Goal: Task Accomplishment & Management: Manage account settings

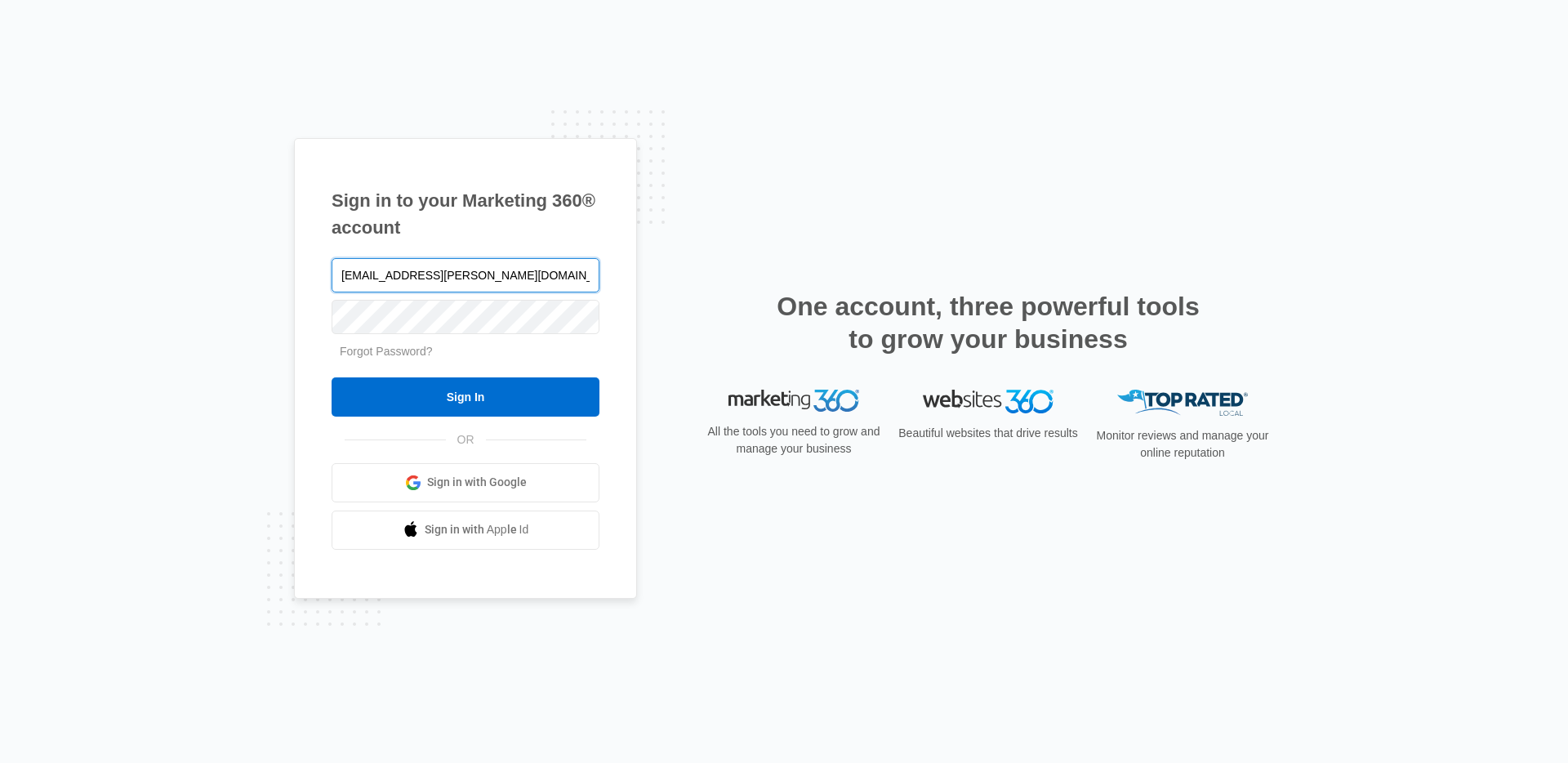
type input "angelis.torres@madwire.com"
click at [331, 377] on input "Sign In" at bounding box center [465, 396] width 268 height 39
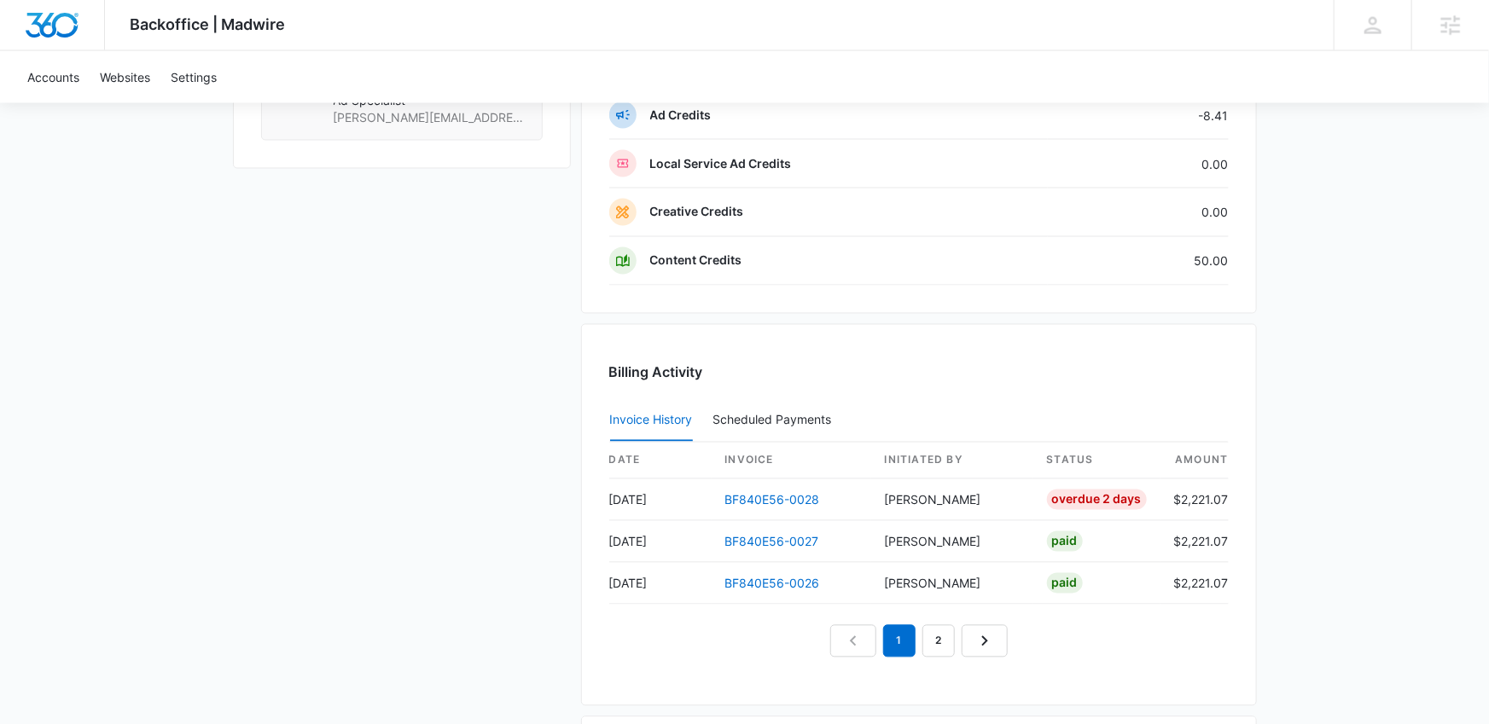
scroll to position [1446, 0]
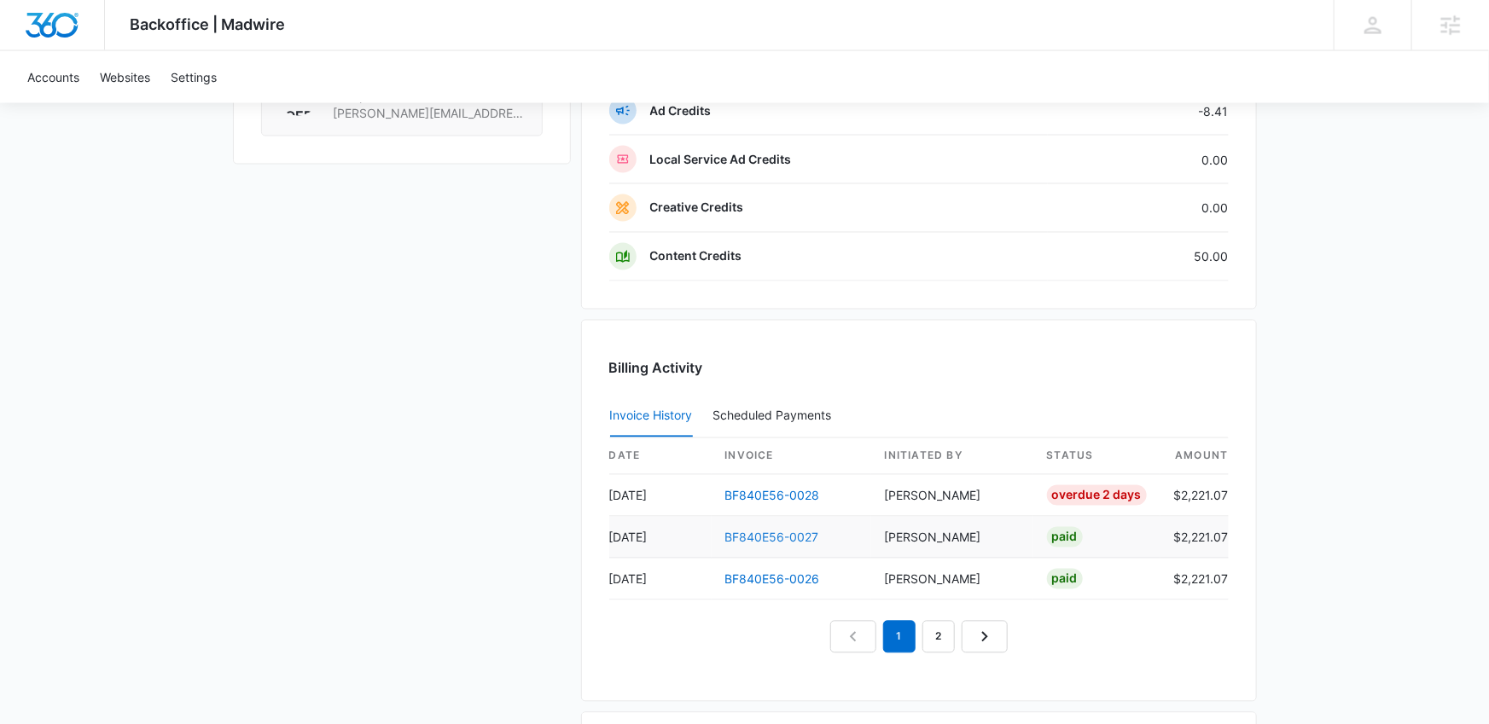
click at [756, 532] on link "BF840E56-0027" at bounding box center [772, 538] width 94 height 15
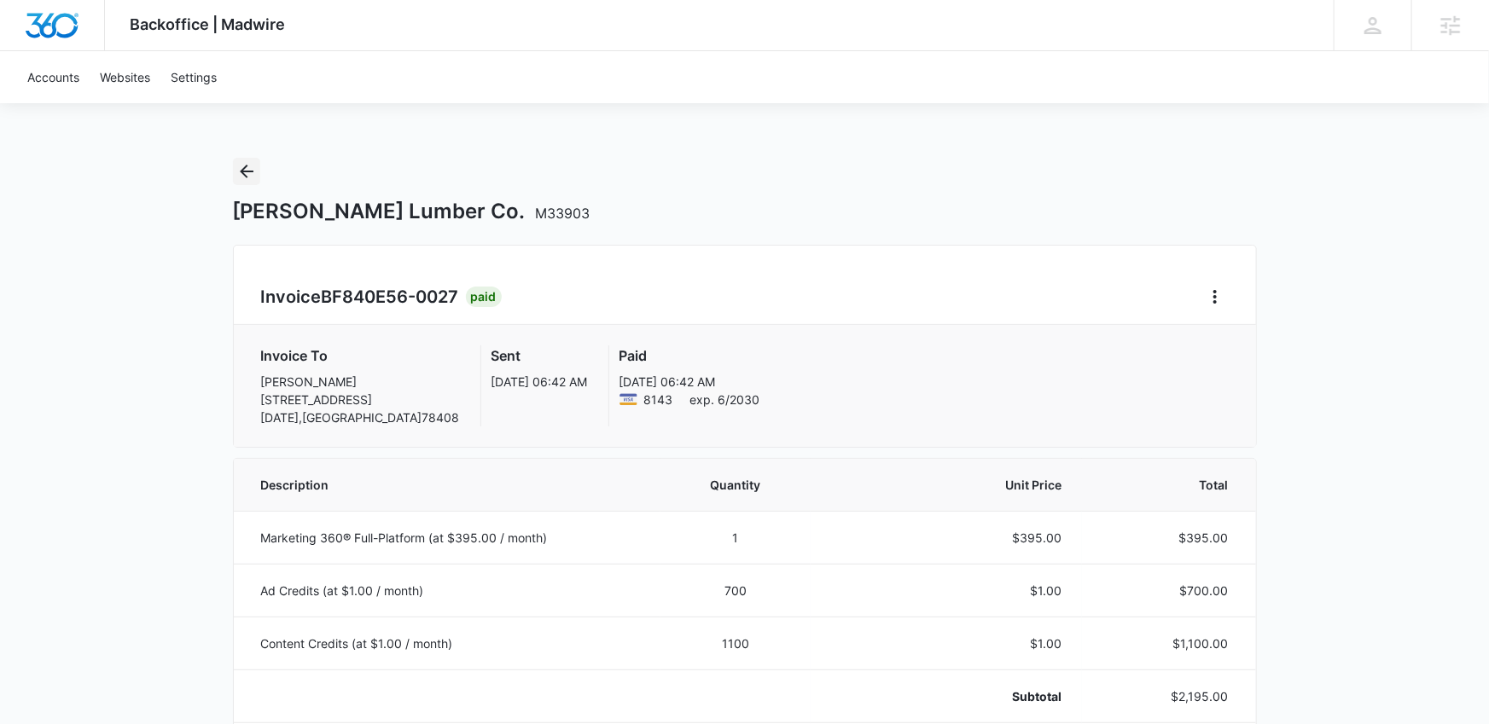
click at [246, 171] on icon "Back" at bounding box center [247, 172] width 14 height 14
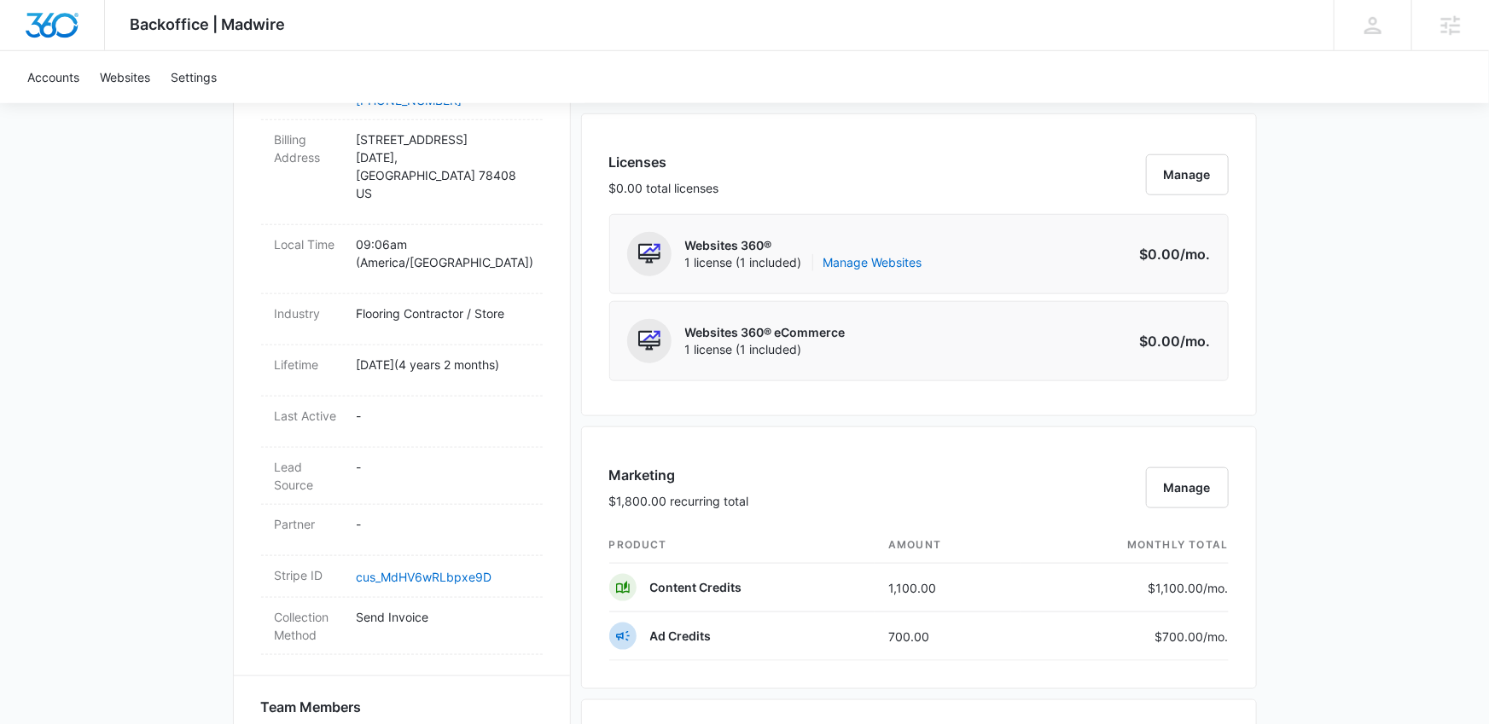
scroll to position [712, 0]
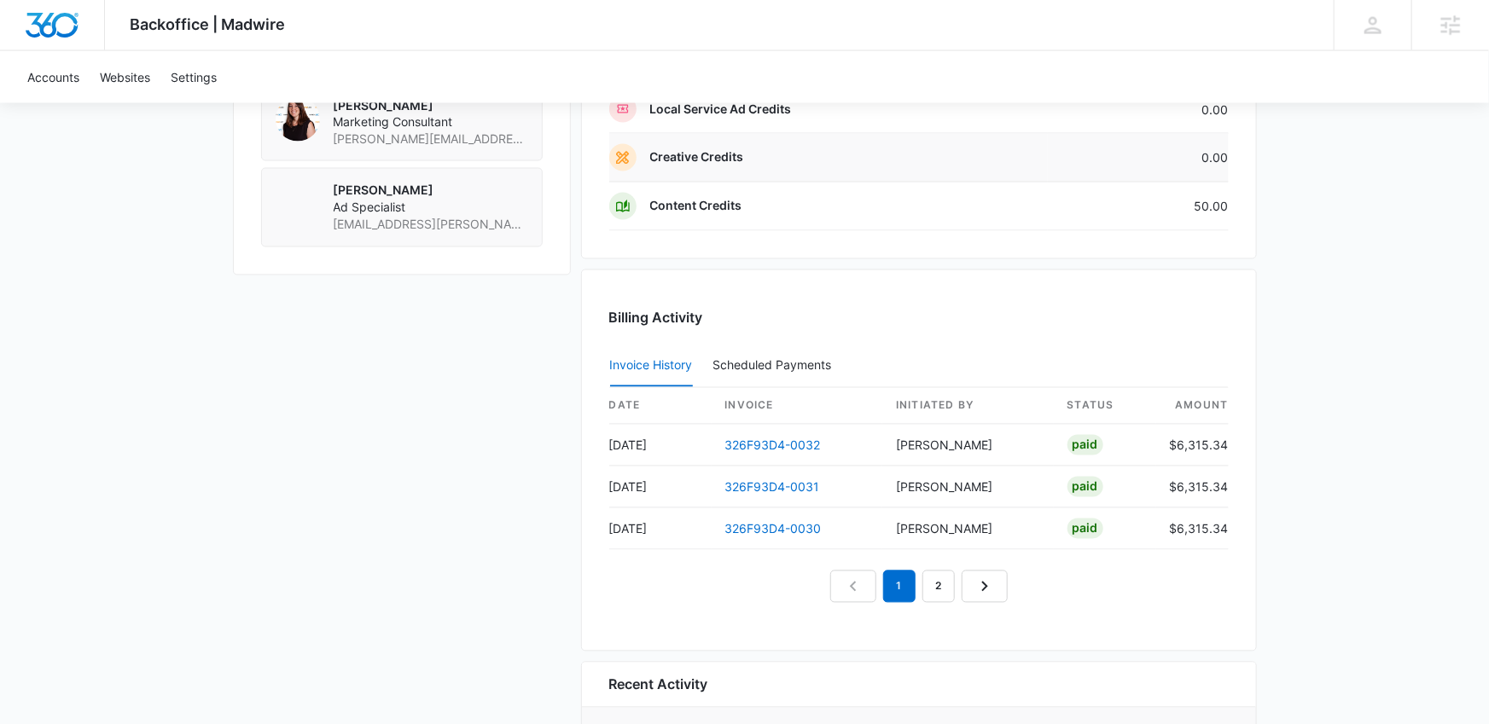
scroll to position [1482, 0]
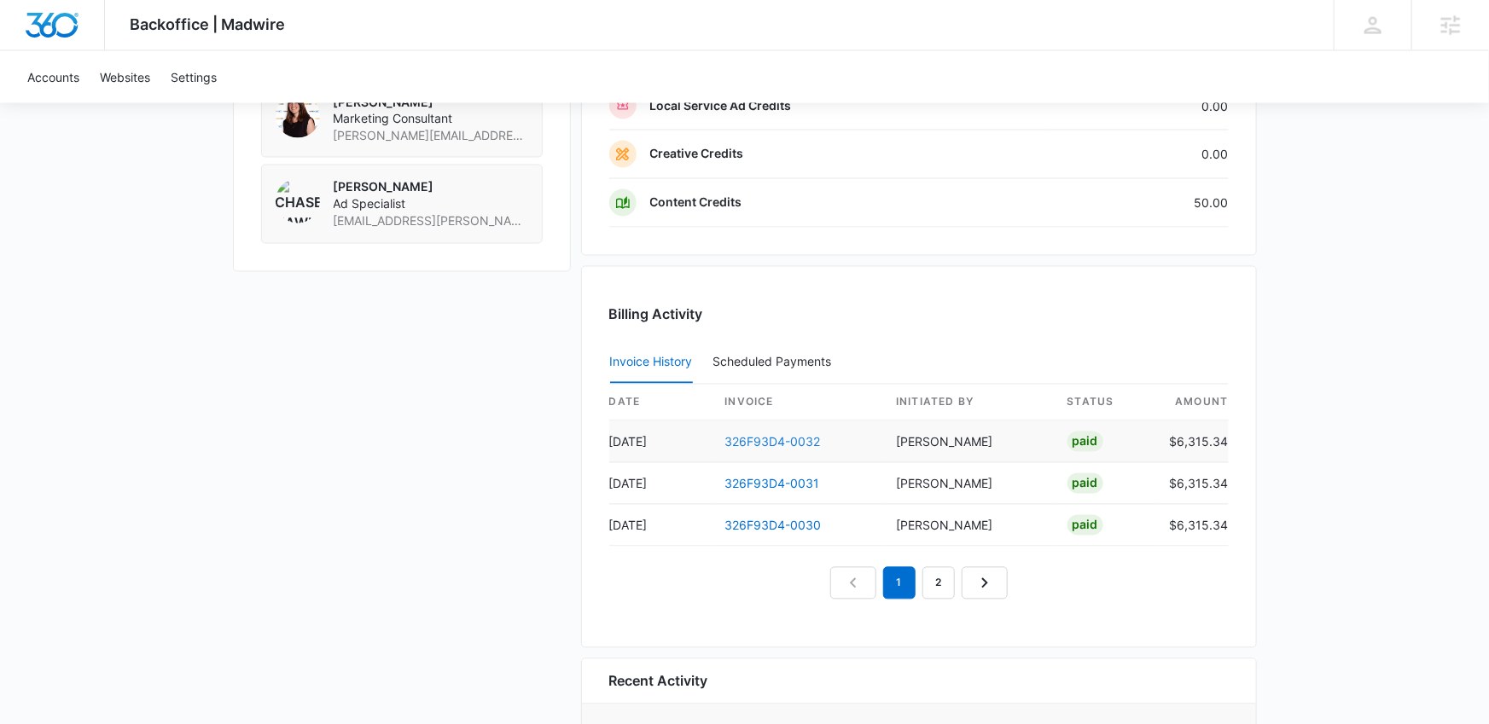
click at [741, 437] on link "326F93D4-0032" at bounding box center [773, 442] width 96 height 15
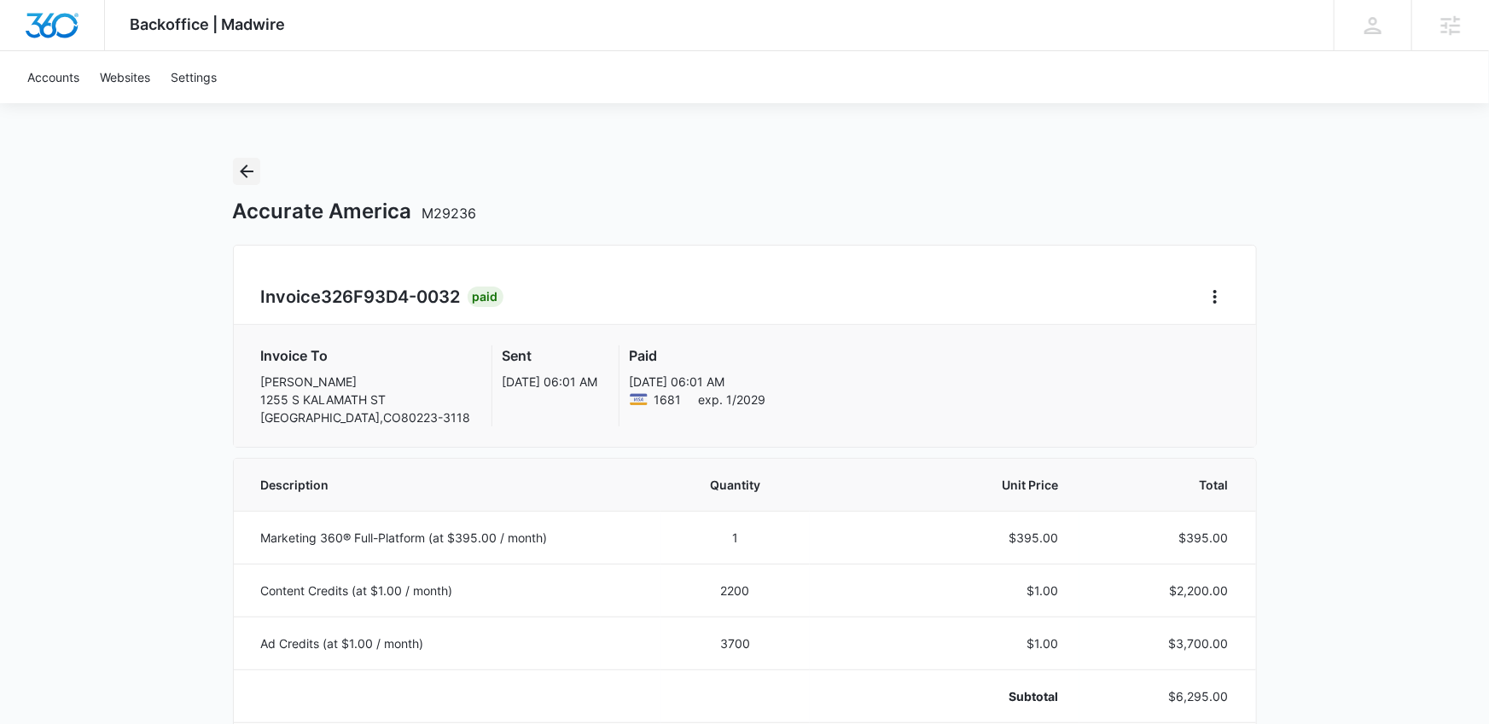
click at [251, 173] on icon "Back" at bounding box center [246, 171] width 20 height 20
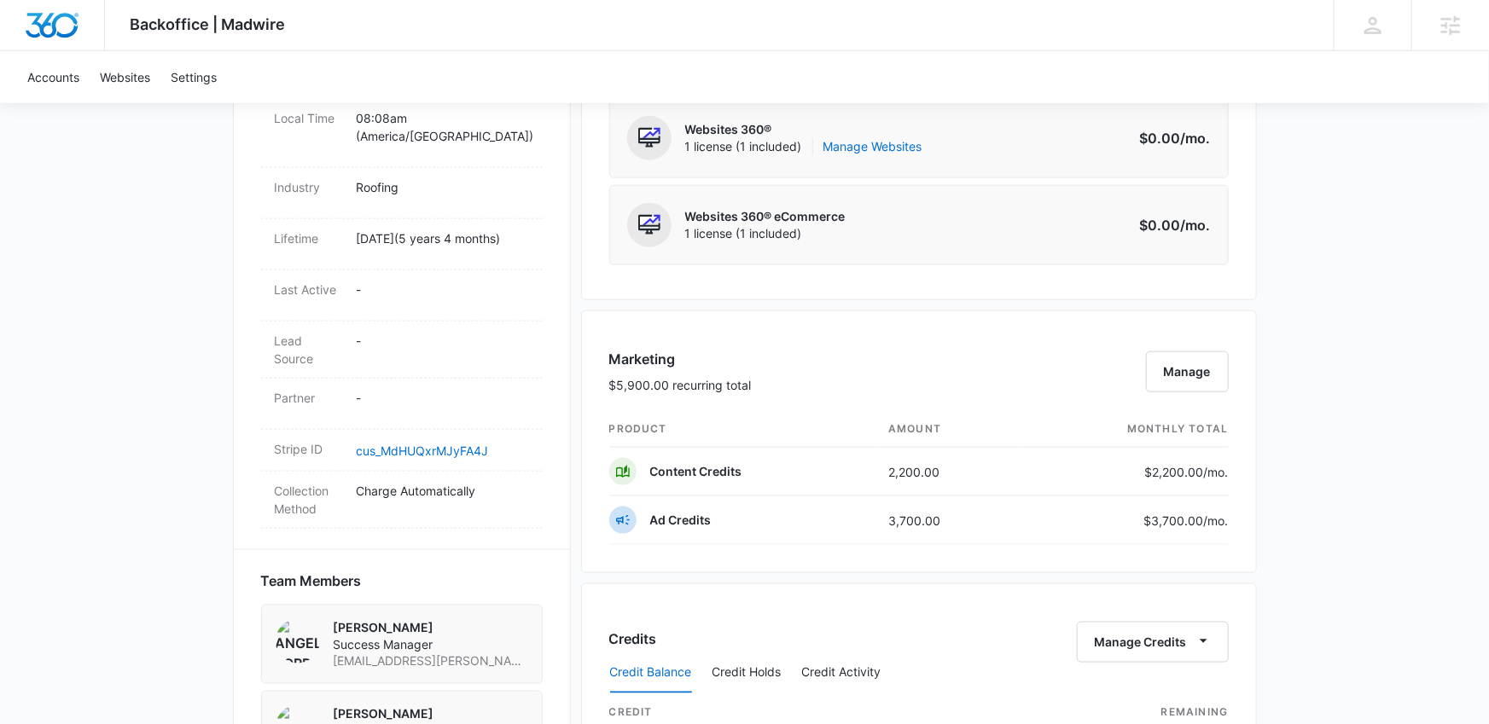
scroll to position [805, 0]
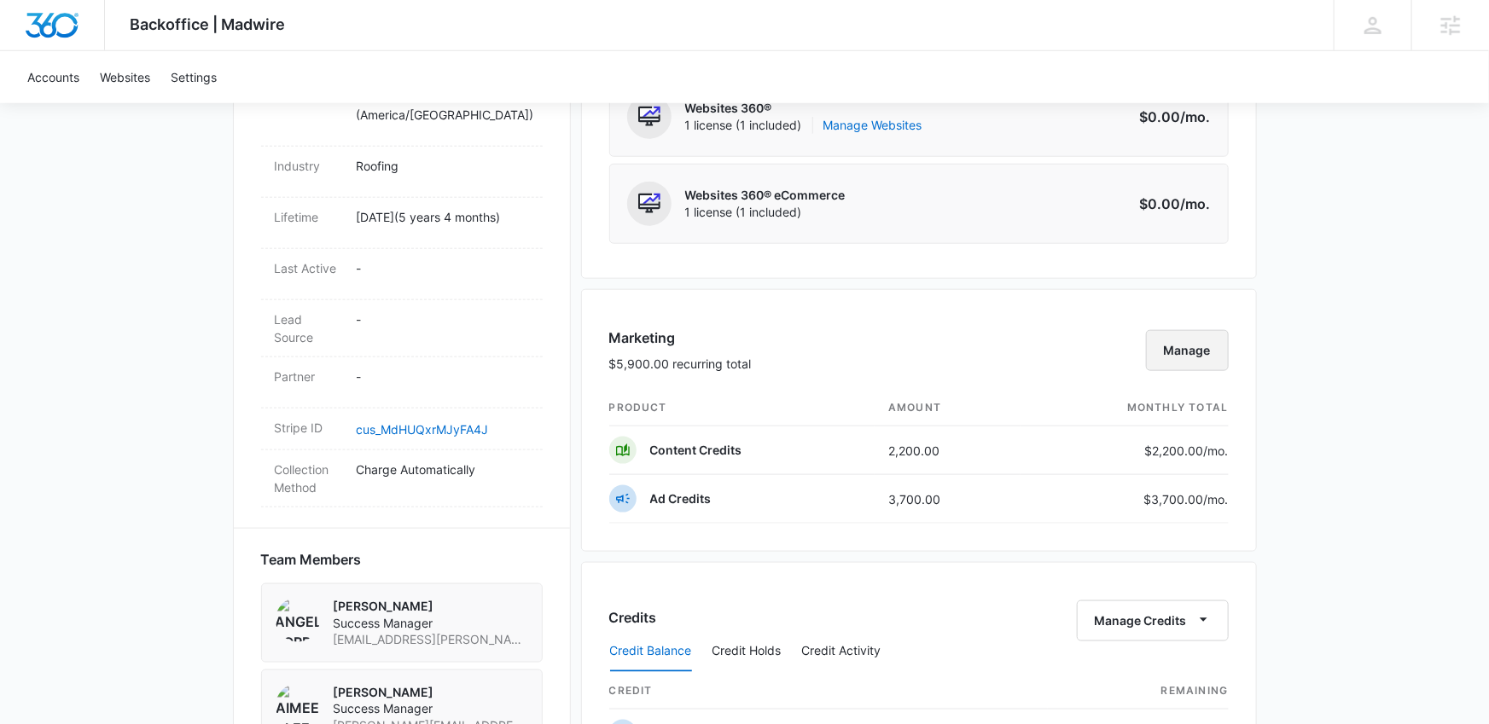
click at [1189, 355] on button "Manage" at bounding box center [1187, 350] width 83 height 41
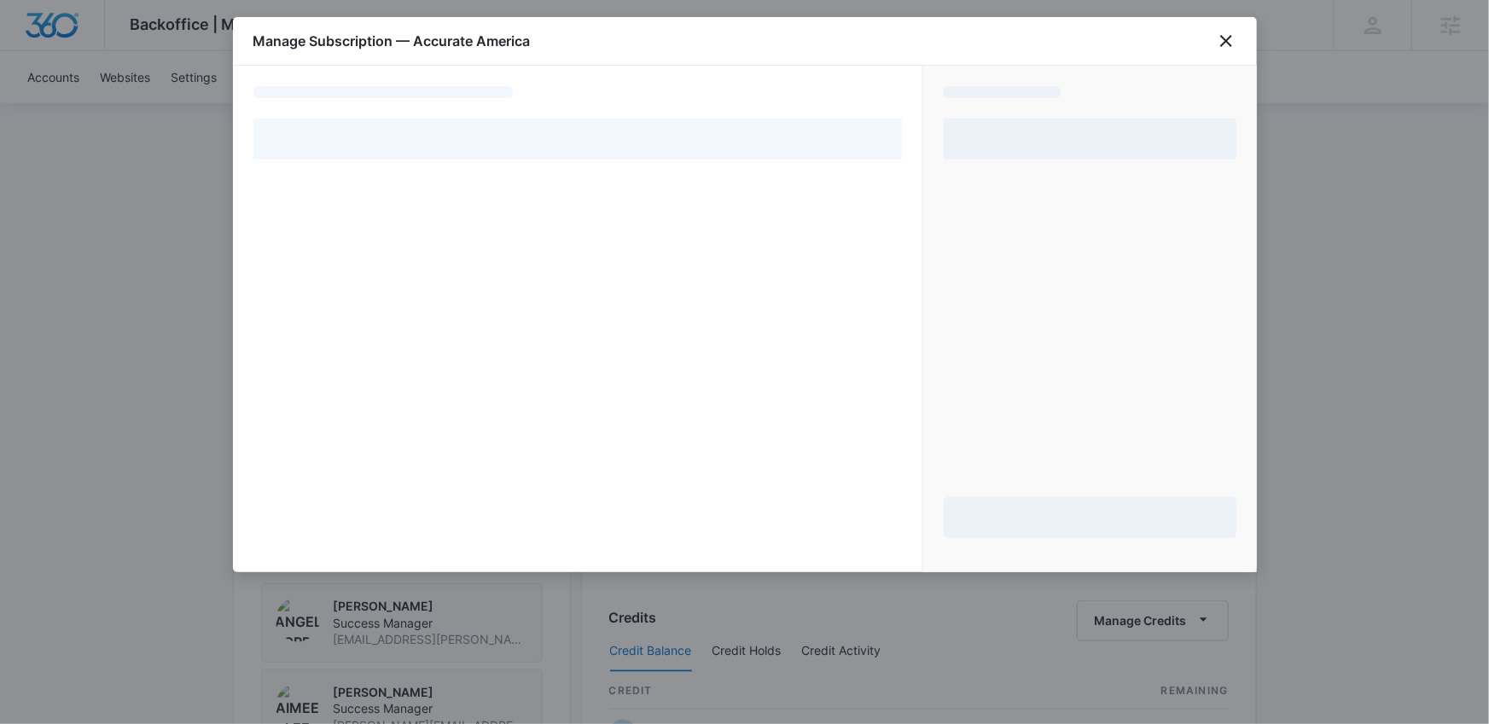
select select "pm_1OjljzA4n8RTgNjUkVEi5aPp"
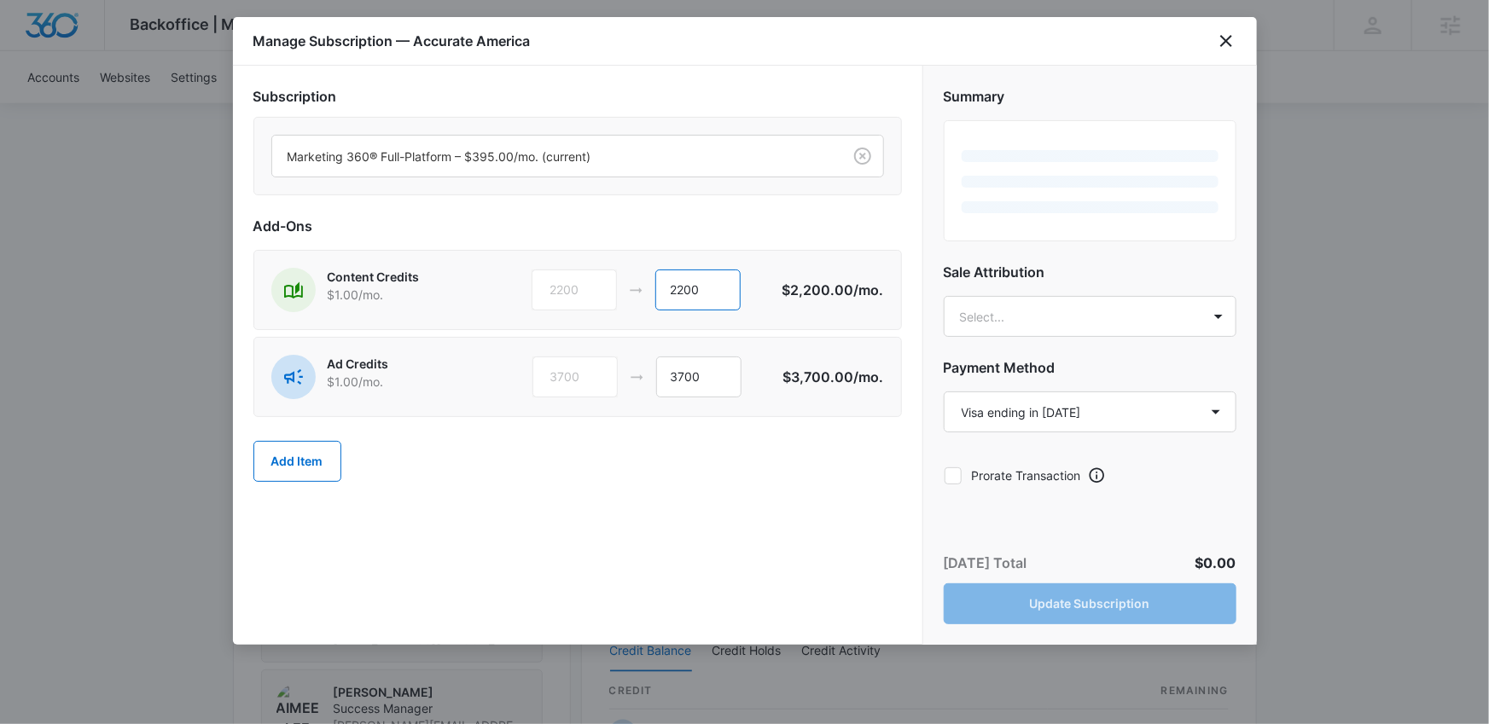
click at [673, 297] on input "2200" at bounding box center [697, 290] width 85 height 41
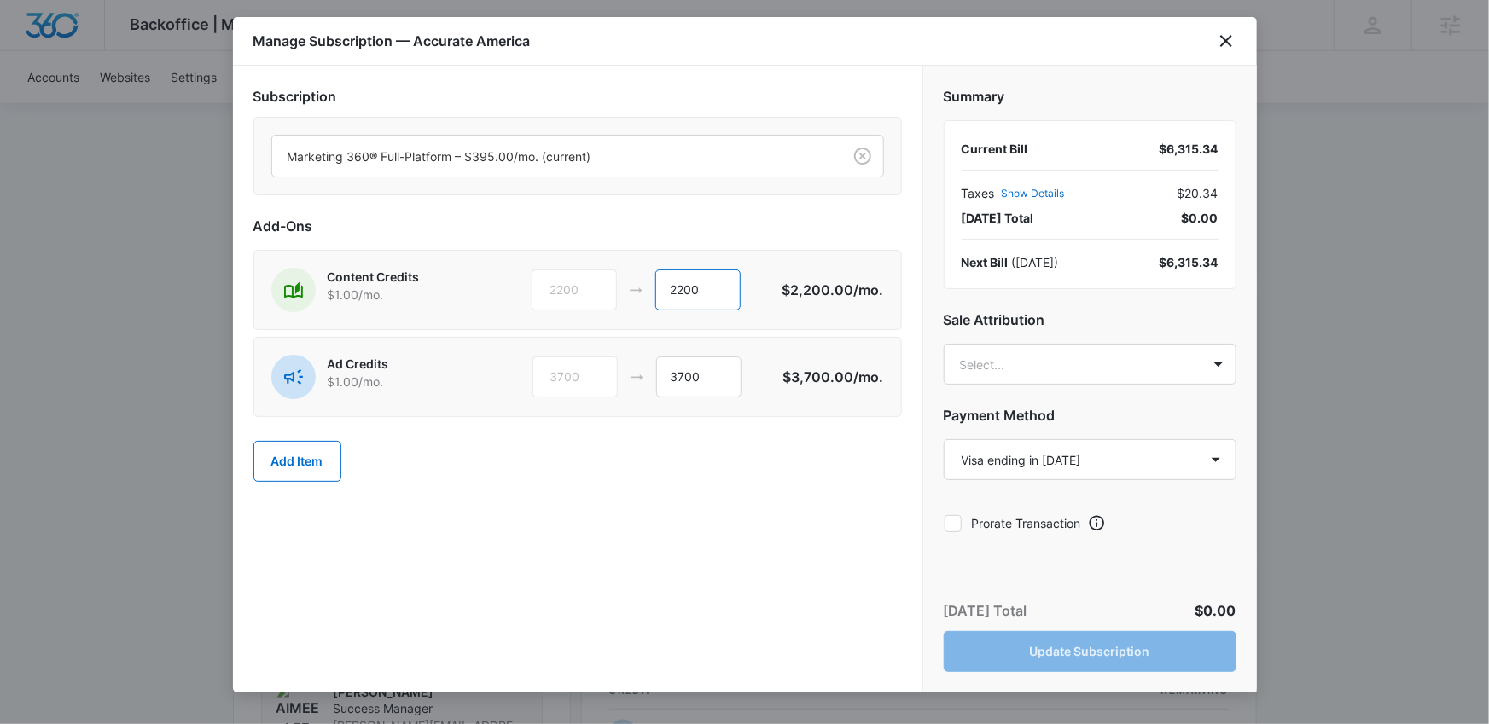
click at [673, 297] on input "2200" at bounding box center [697, 290] width 85 height 41
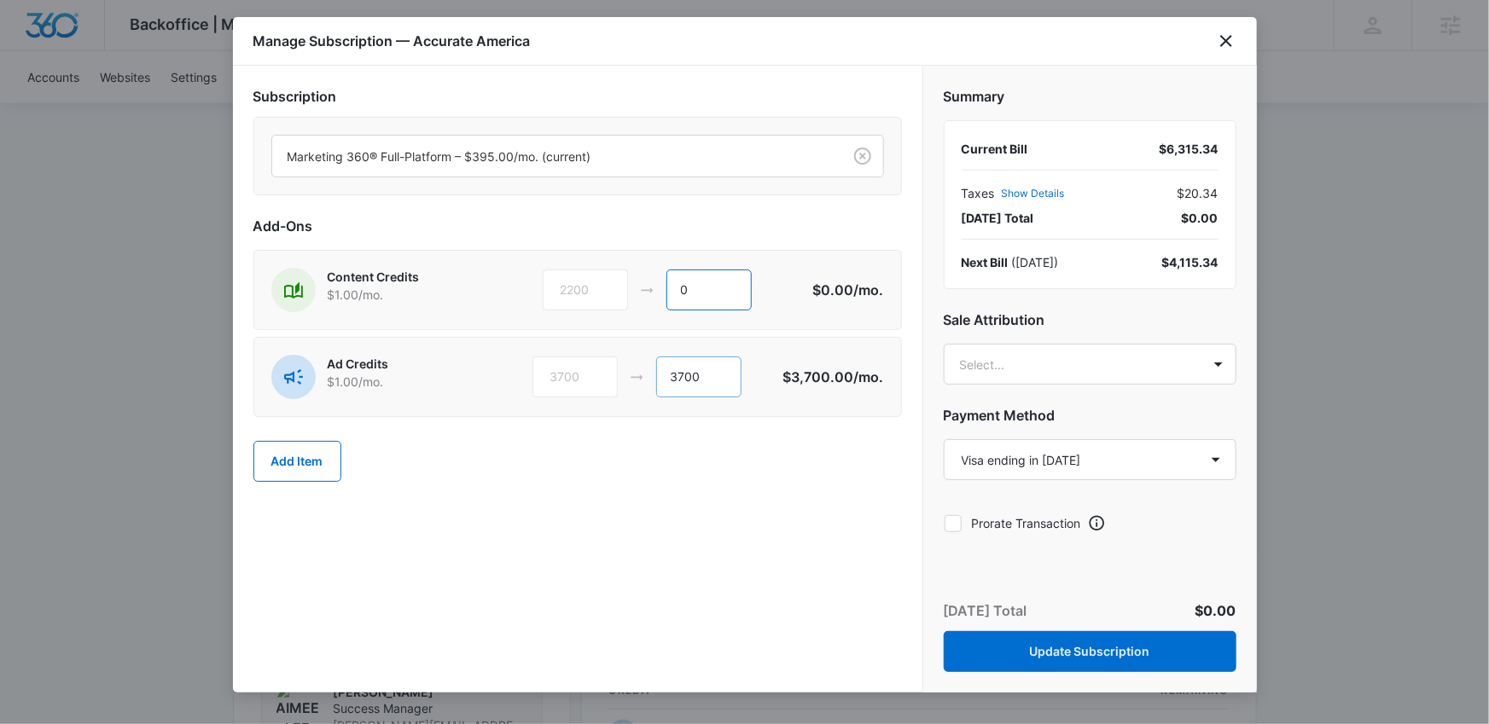
type input "0"
click at [706, 381] on input "3700" at bounding box center [698, 377] width 85 height 41
type input "0"
click at [1024, 310] on h2 "Sale Attribution" at bounding box center [1090, 320] width 293 height 20
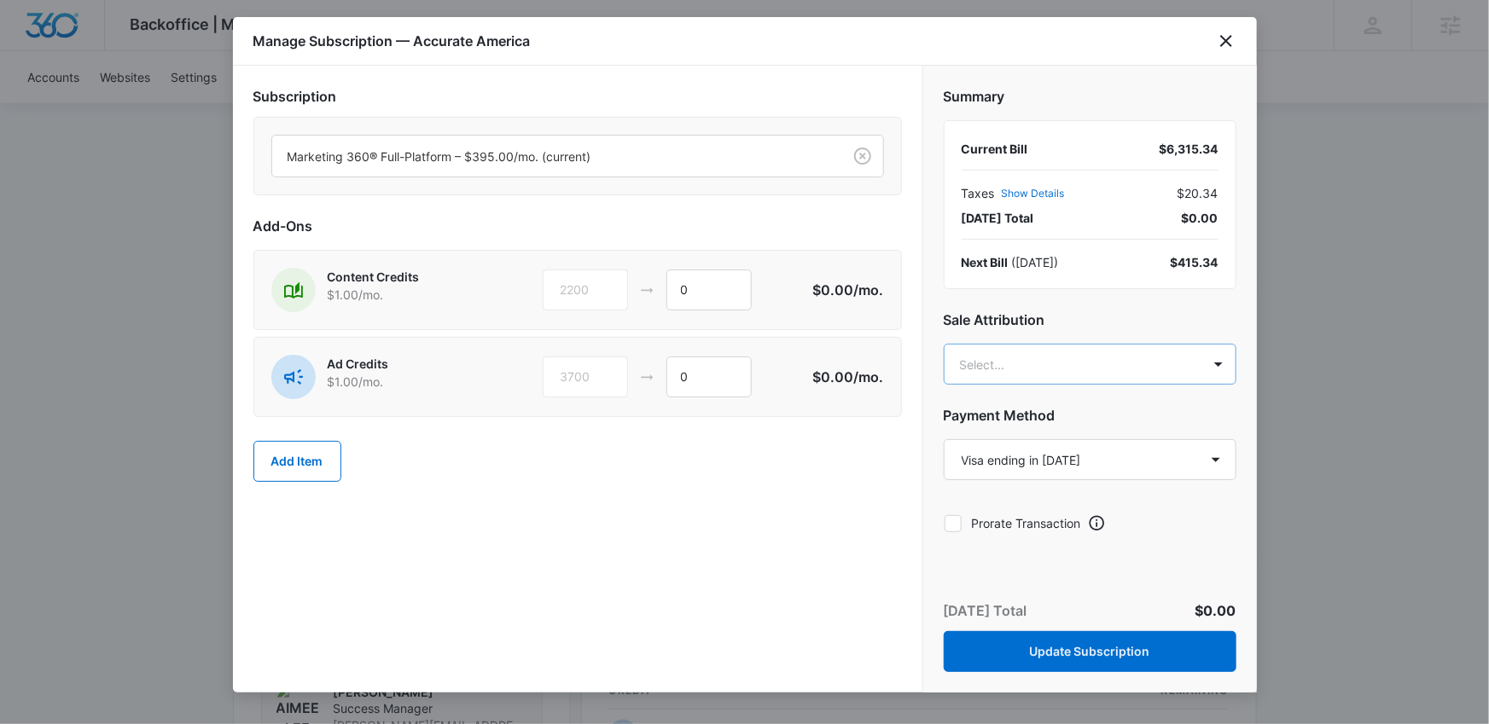
click at [1023, 361] on body "Backoffice | Madwire Apps Settings AT Angelis Torres angelis.torres@madwire.com…" at bounding box center [744, 369] width 1489 height 2348
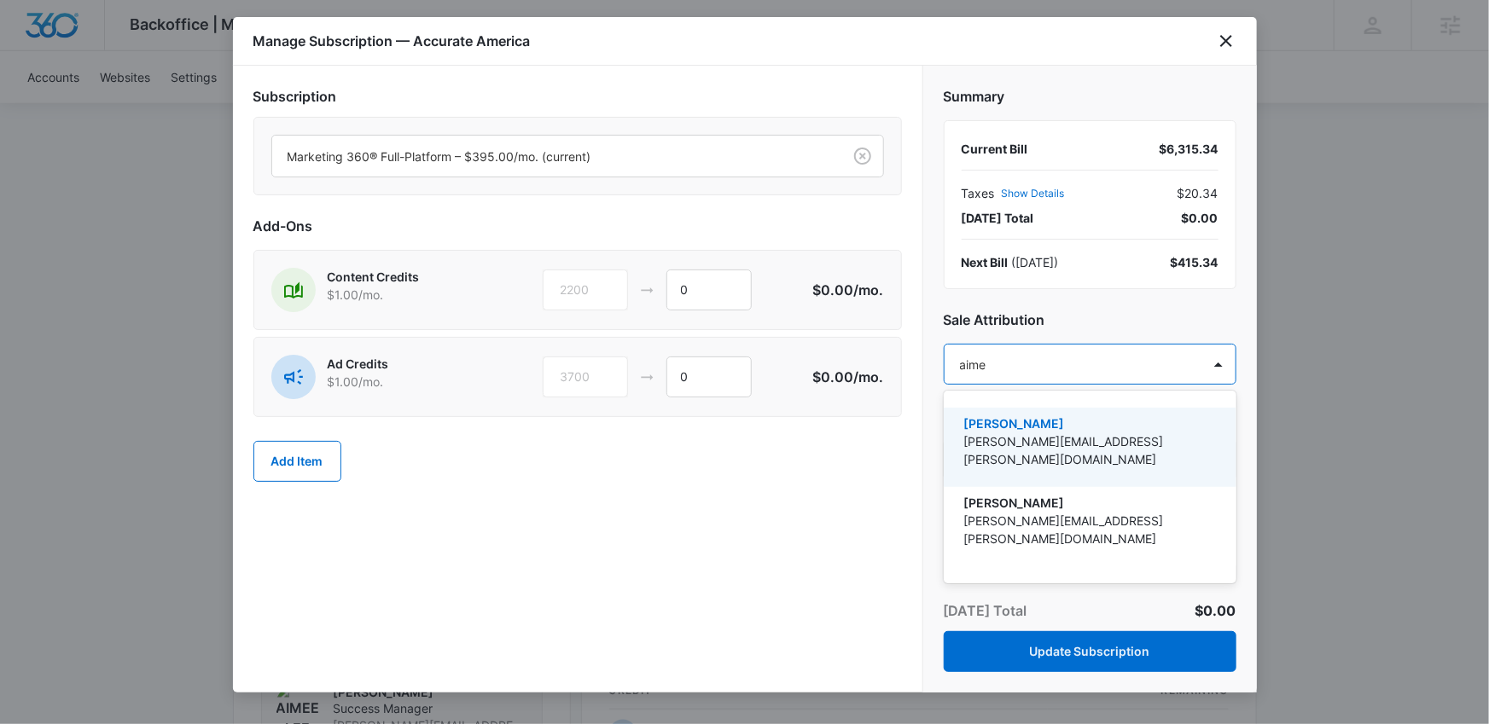
type input "aimee"
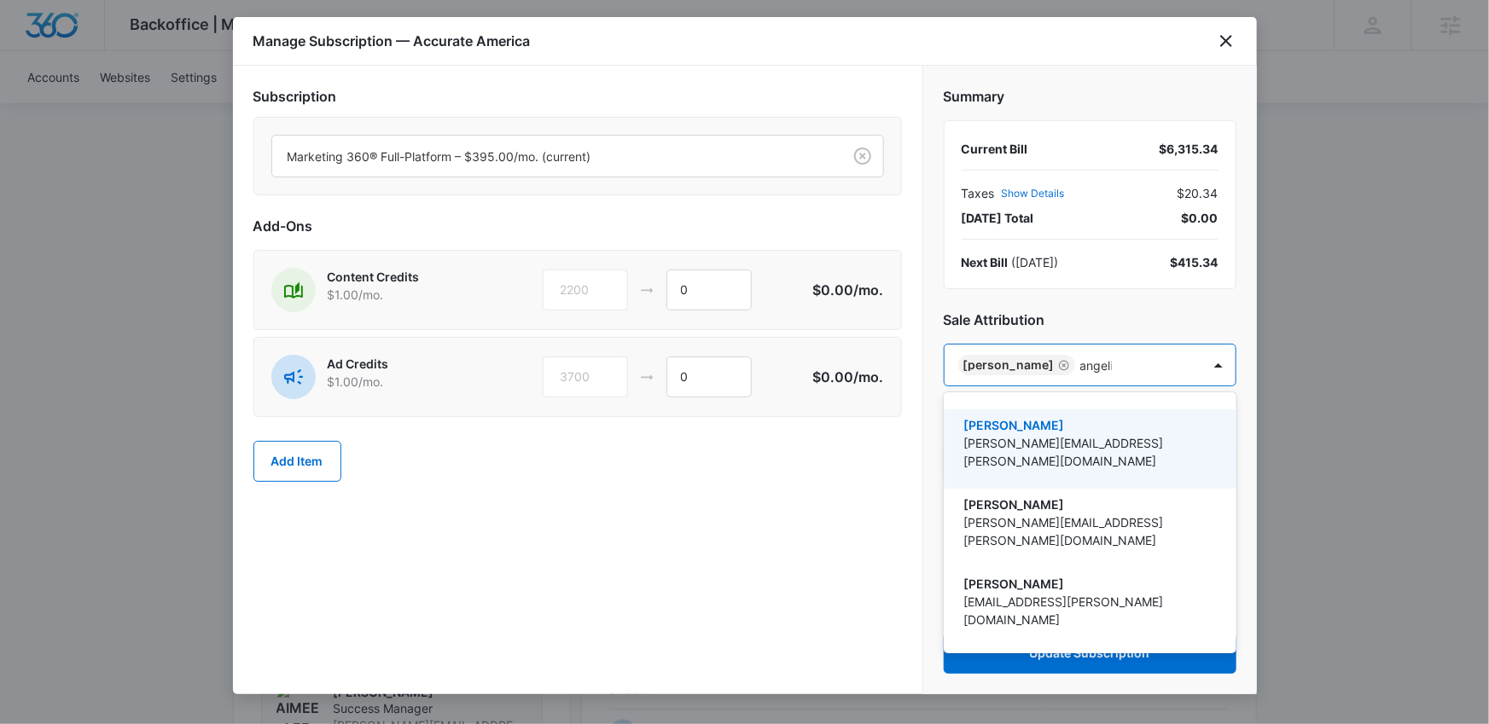
type input "angelis"
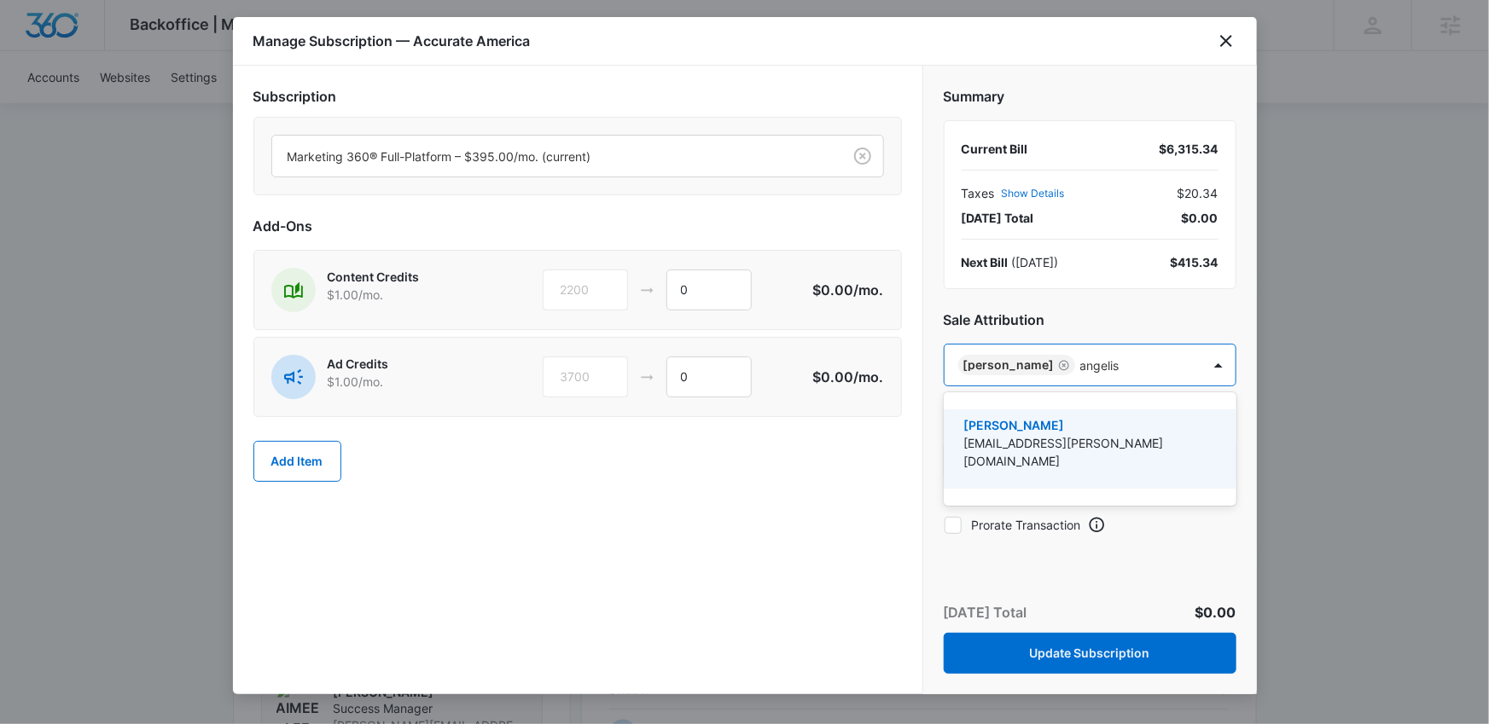
click at [1019, 427] on p "[PERSON_NAME]" at bounding box center [1088, 425] width 248 height 18
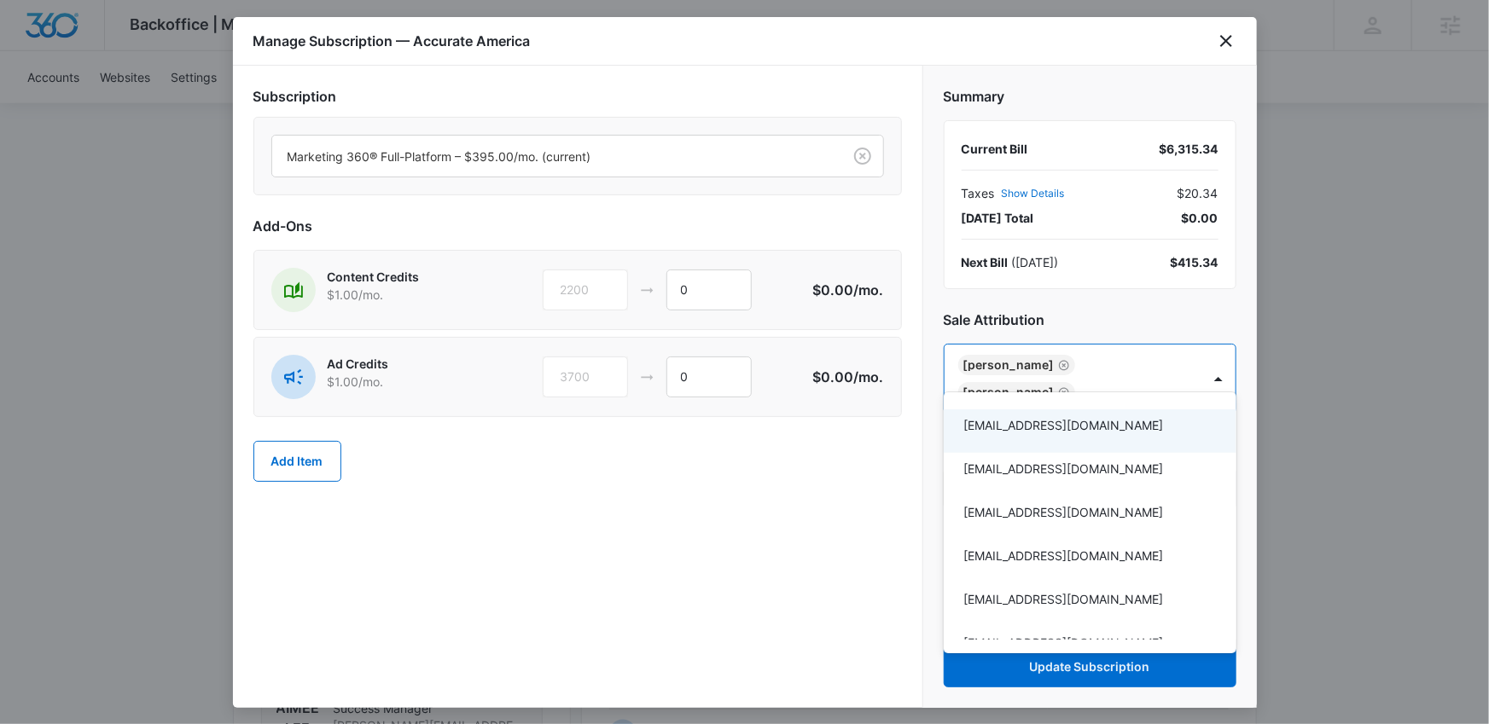
click at [776, 515] on div at bounding box center [744, 362] width 1489 height 724
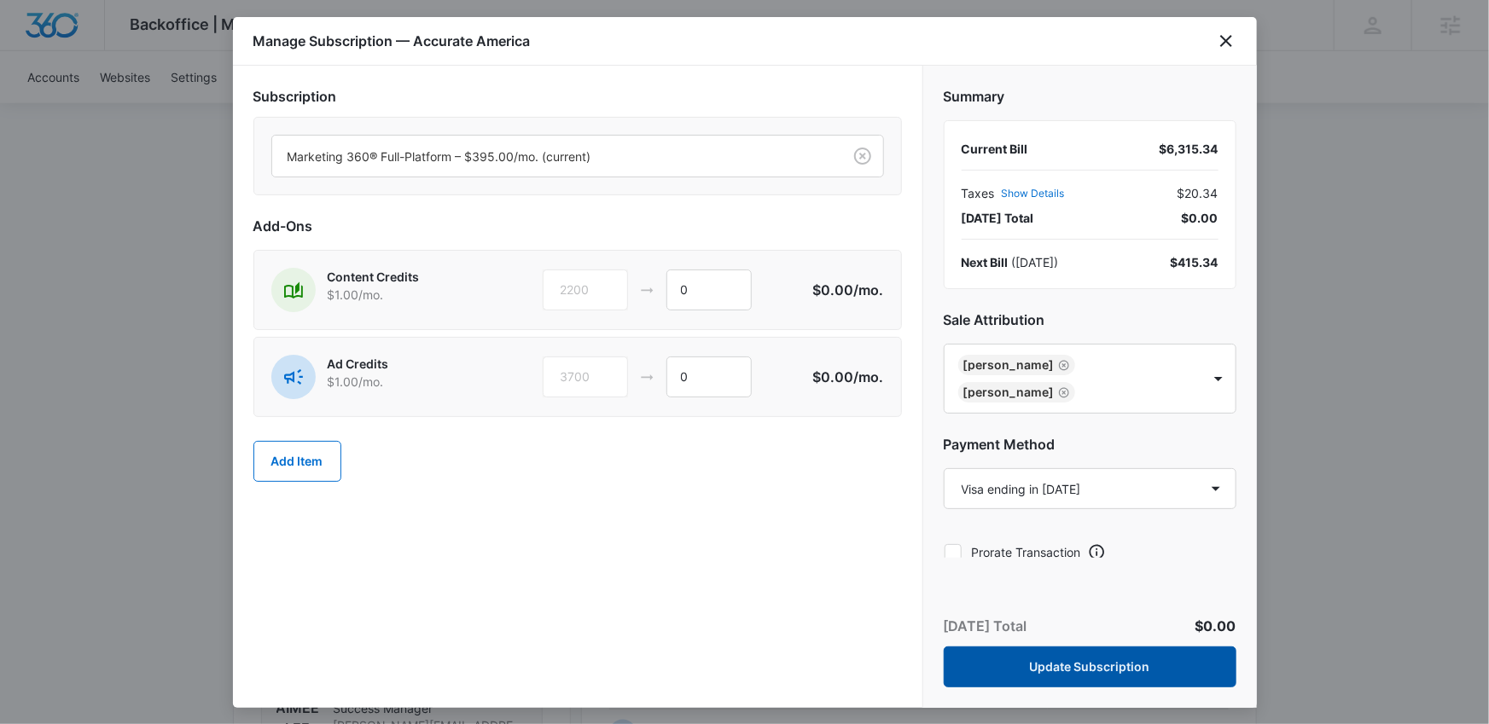
click at [1090, 647] on button "Update Subscription" at bounding box center [1090, 667] width 293 height 41
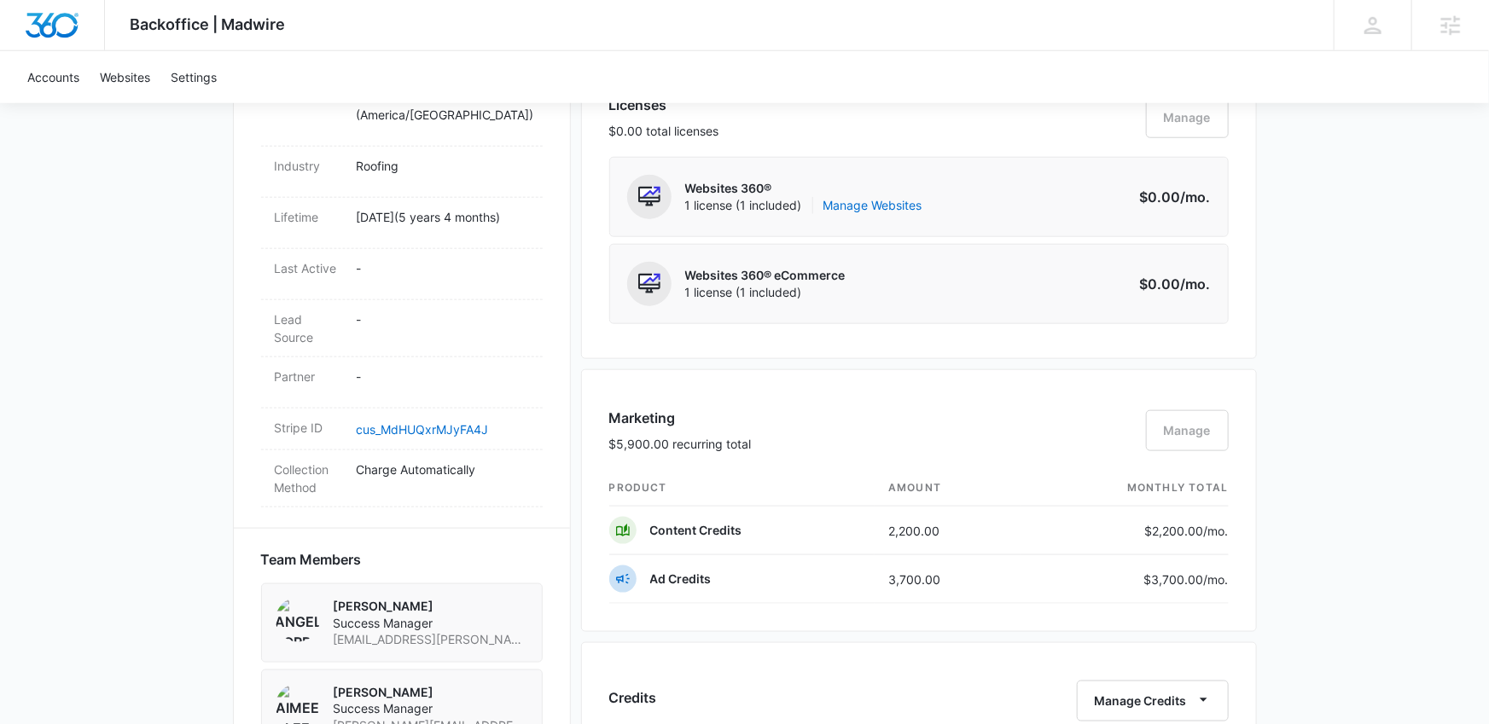
scroll to position [0, 0]
